Goal: Task Accomplishment & Management: Manage account settings

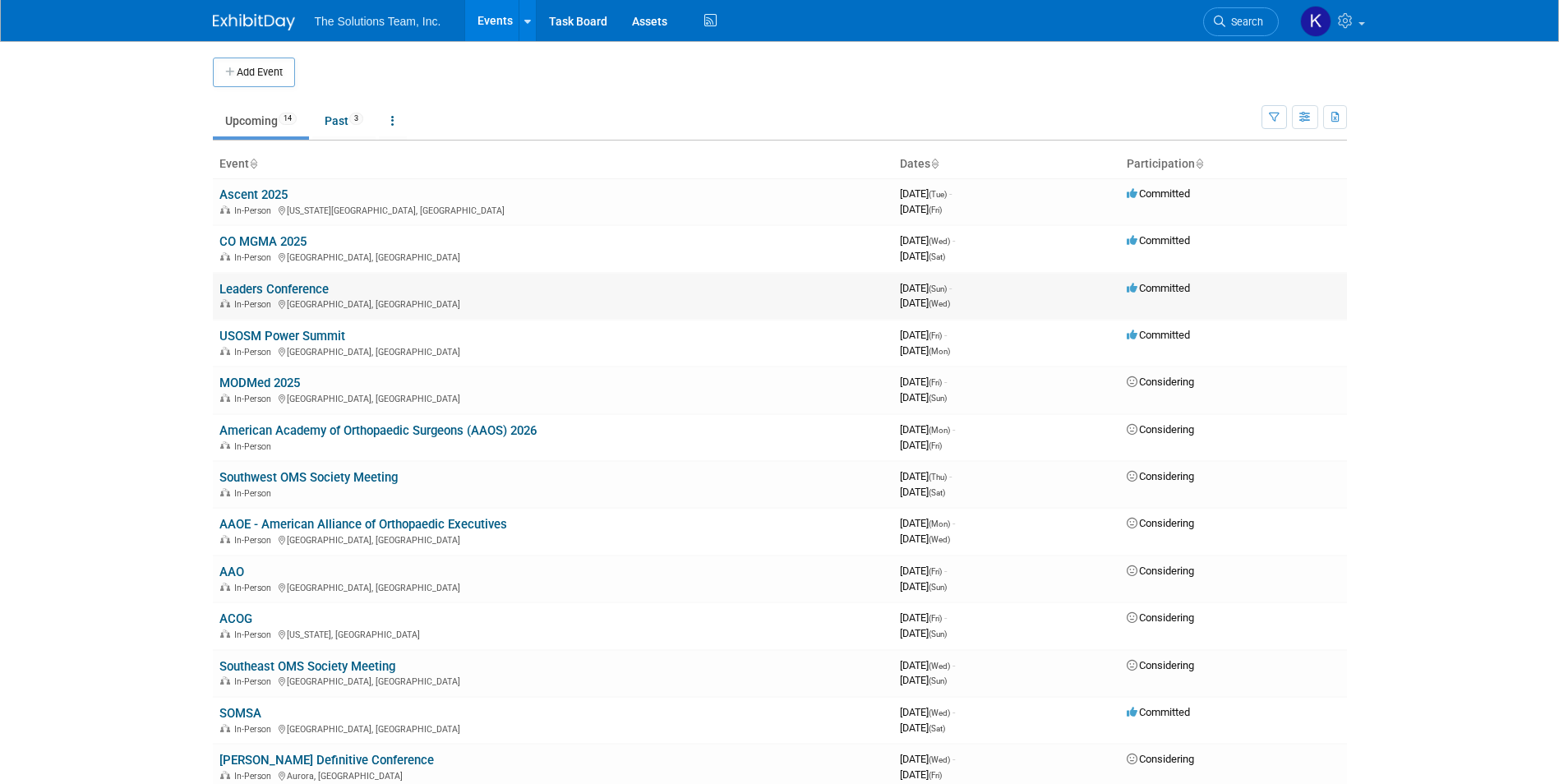
click at [291, 284] on link "Leaders Conference" at bounding box center [274, 289] width 109 height 15
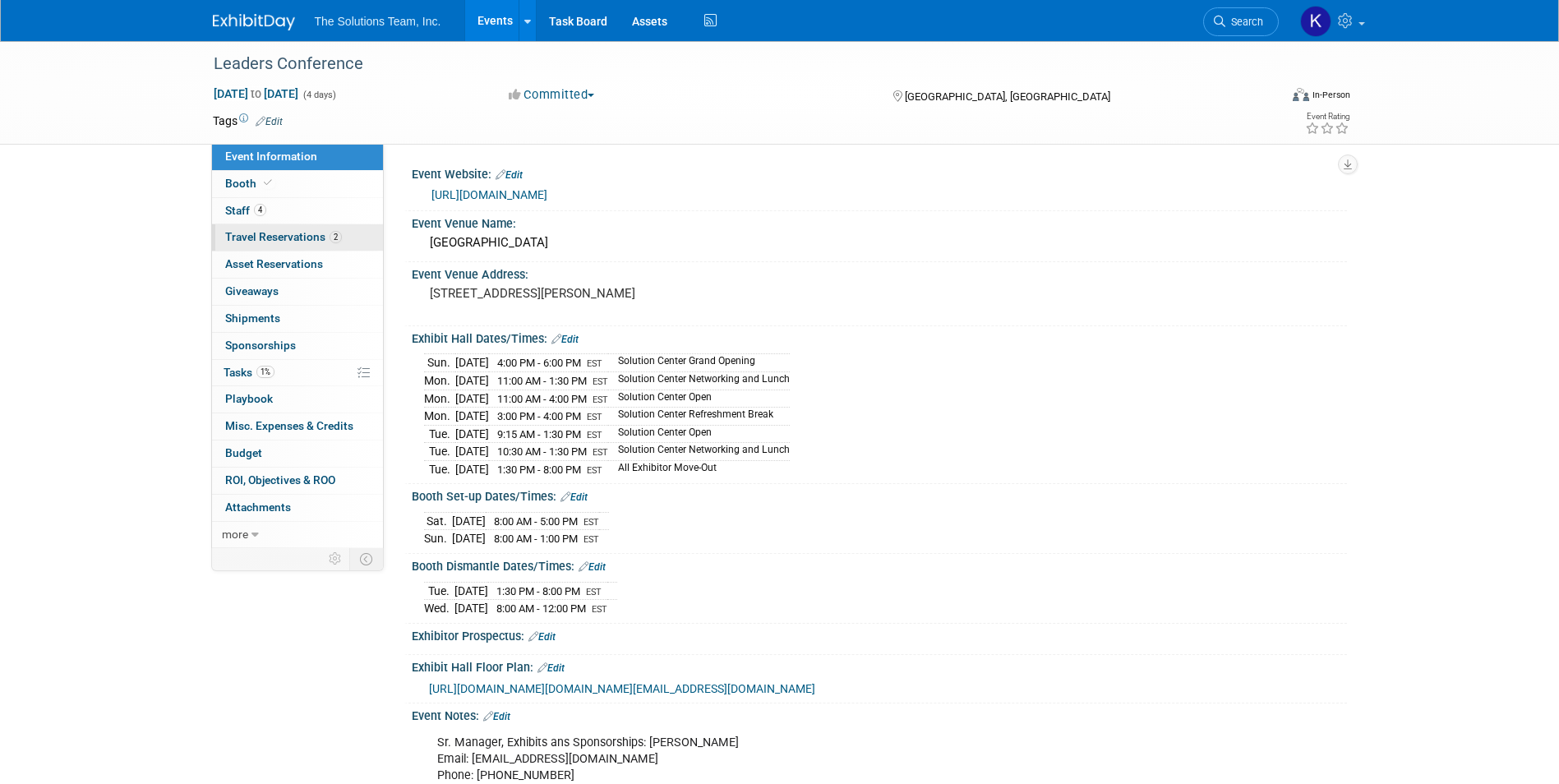
click at [311, 242] on span "Travel Reservations 2" at bounding box center [283, 237] width 117 height 13
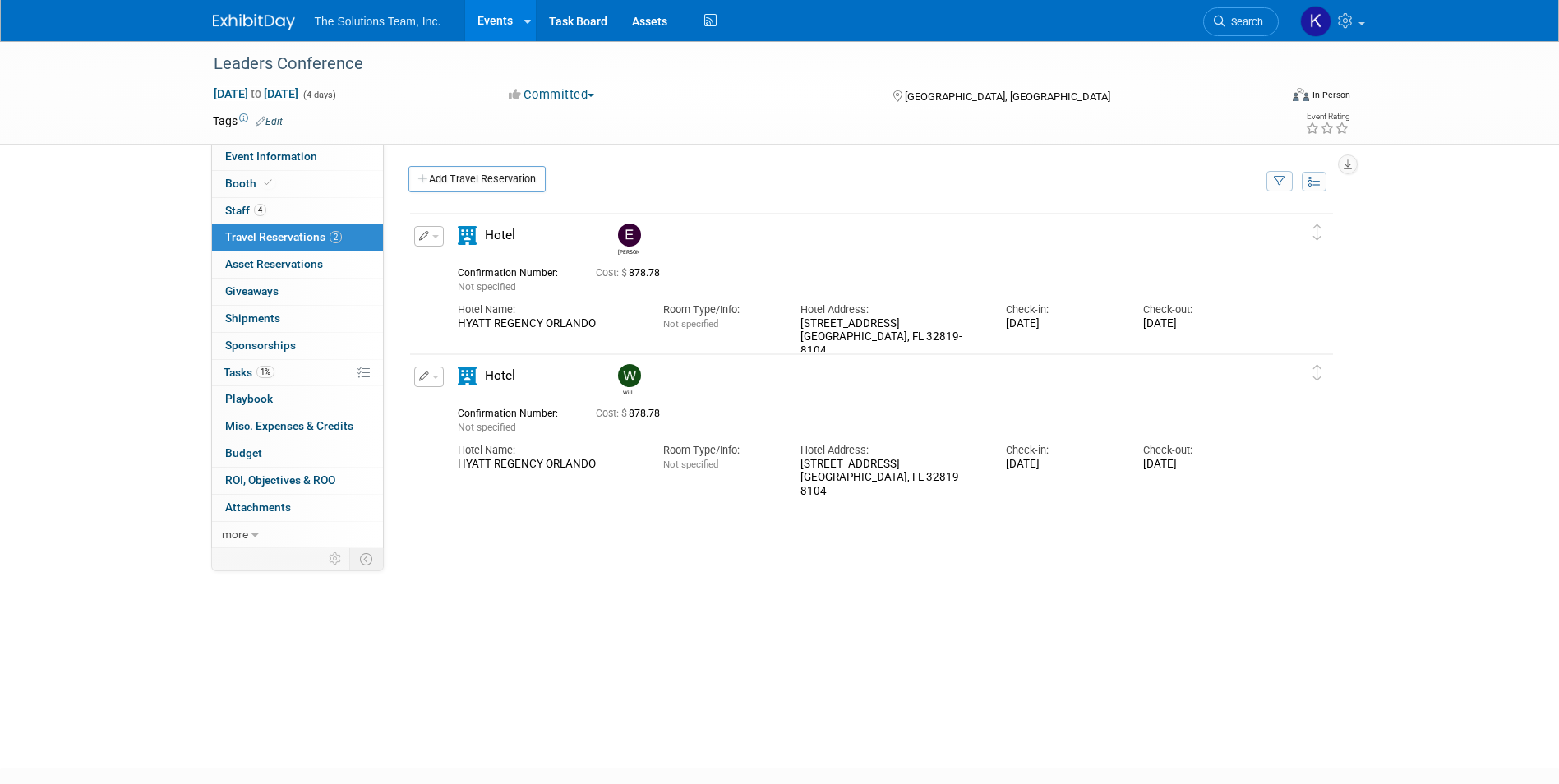
drag, startPoint x: 597, startPoint y: 464, endPoint x: 458, endPoint y: 467, distance: 139.0
click at [458, 467] on div "HYATT REGENCY ORLANDO" at bounding box center [548, 465] width 181 height 14
copy div "HYATT REGENCY ORLANDO"
click at [629, 534] on div "[PERSON_NAME] 878.78" at bounding box center [872, 457] width 926 height 493
drag, startPoint x: 1007, startPoint y: 463, endPoint x: 1247, endPoint y: 473, distance: 240.2
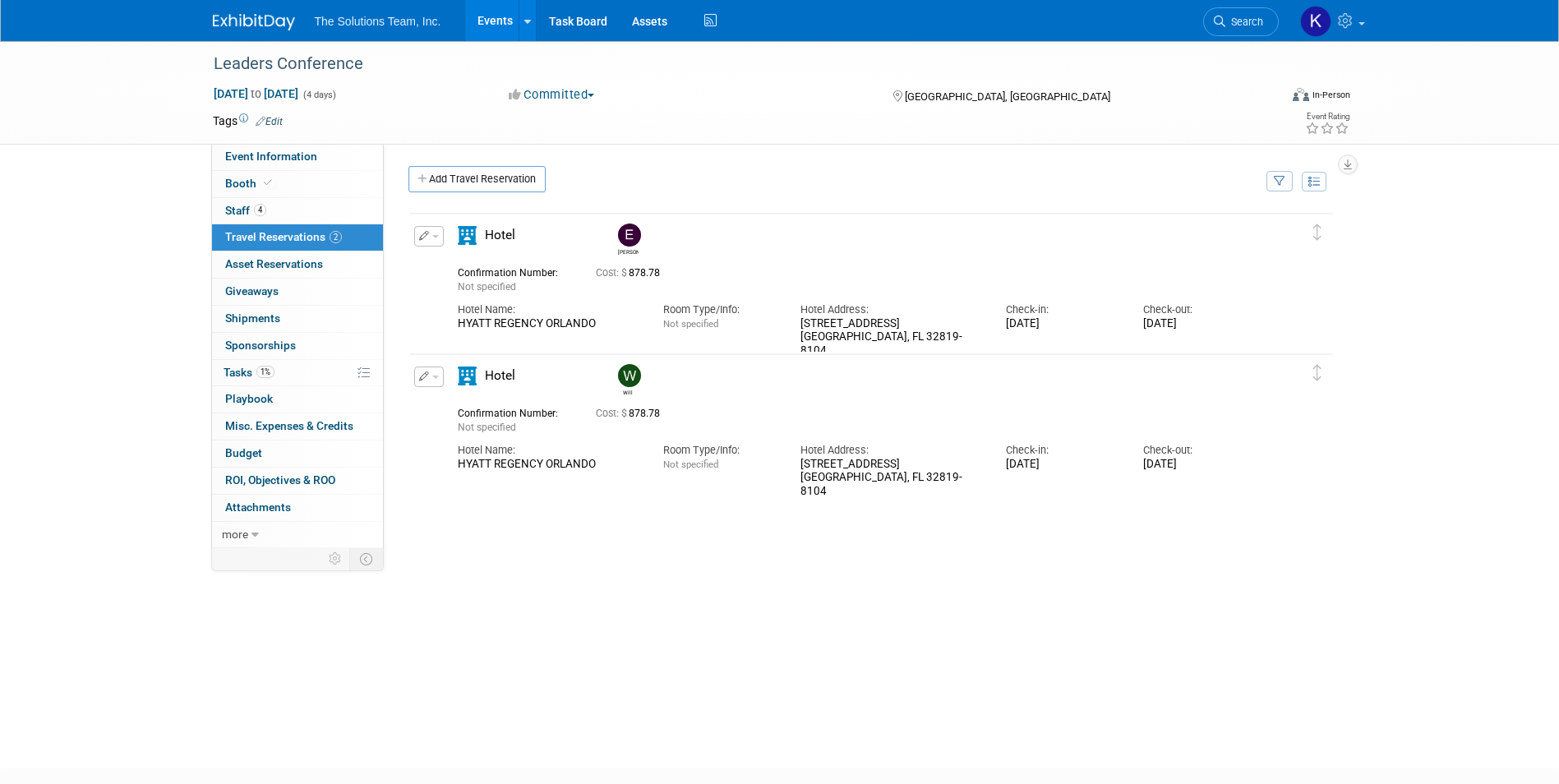
click at [1247, 473] on div "Hotel Name: HYATT REGENCY ORLANDO Room Type/Info: Not specified Hotel Address: …" at bounding box center [857, 466] width 824 height 64
click at [1024, 686] on div "[PERSON_NAME] 878.78" at bounding box center [872, 457] width 926 height 493
drag, startPoint x: 998, startPoint y: 450, endPoint x: 1251, endPoint y: 471, distance: 253.9
click at [1251, 471] on div "Hotel Name: HYATT REGENCY ORLANDO Room Type/Info: Not specified Hotel Address: …" at bounding box center [857, 466] width 824 height 64
click at [882, 663] on div "[PERSON_NAME] 878.78" at bounding box center [872, 457] width 926 height 493
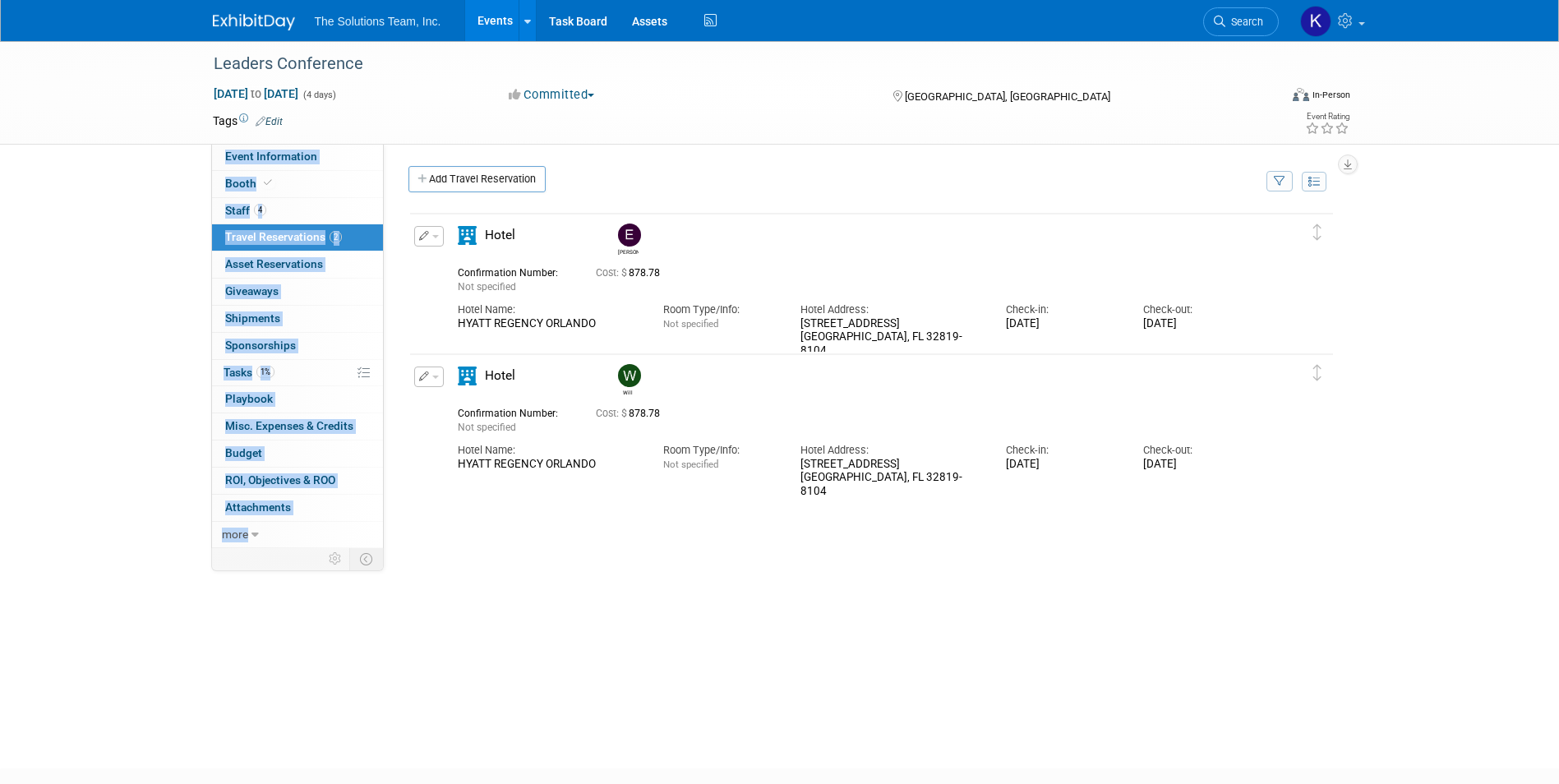
drag, startPoint x: 1441, startPoint y: 134, endPoint x: 1566, endPoint y: 358, distance: 256.5
click at [1558, 358] on html "The Solutions Team, Inc. Events Add Event Bulk Upload Events Shareable Event Bo…" at bounding box center [779, 392] width 1559 height 784
drag, startPoint x: 1566, startPoint y: 358, endPoint x: 1514, endPoint y: 431, distance: 89.6
click at [1514, 431] on div "Leaders Conference [DATE] to [DATE] (4 days) [DATE] to [DATE] Committed Committ…" at bounding box center [779, 390] width 1559 height 697
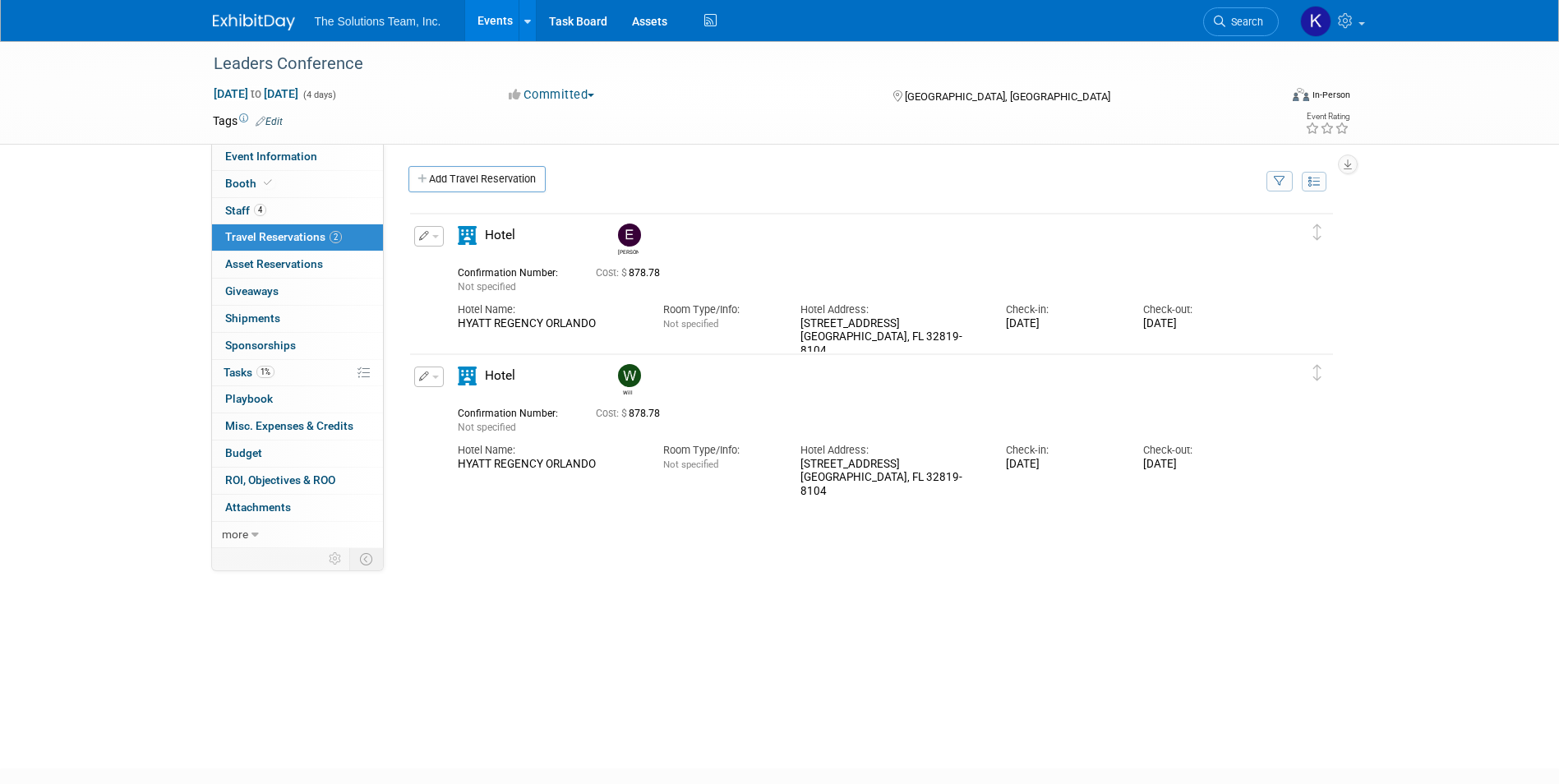
click at [1514, 431] on div "Leaders Conference [DATE] to [DATE] (4 days) [DATE] to [DATE] Committed Committ…" at bounding box center [779, 390] width 1559 height 697
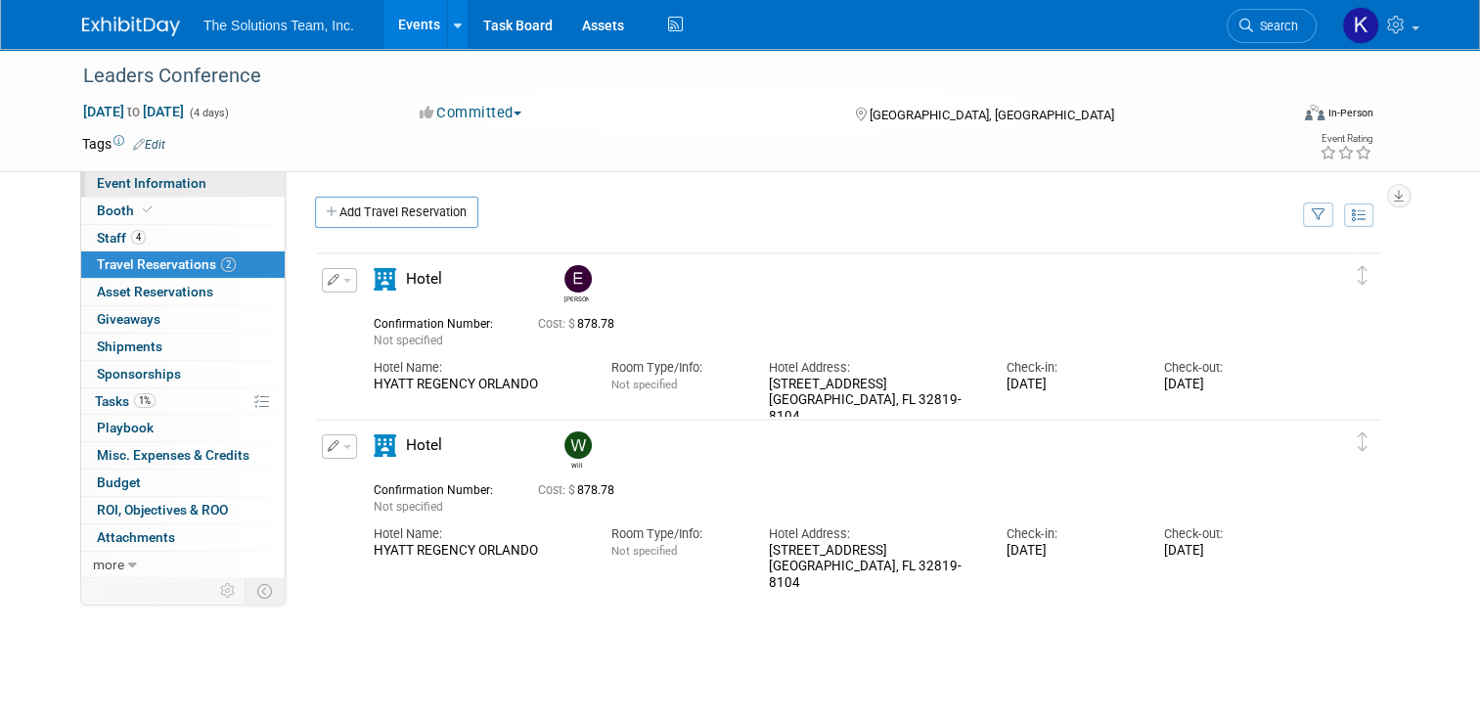
click at [167, 176] on span "Event Information" at bounding box center [152, 183] width 110 height 16
